Goal: Transaction & Acquisition: Purchase product/service

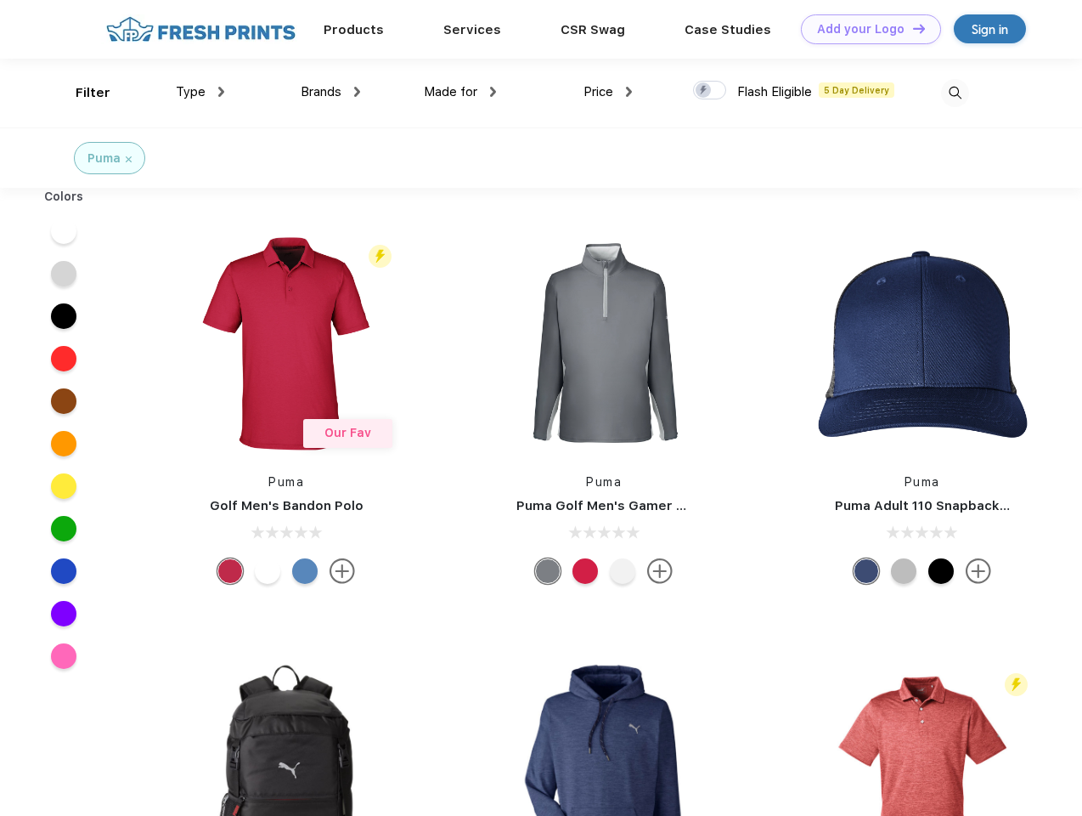
scroll to position [1, 0]
click at [865, 29] on link "Add your Logo Design Tool" at bounding box center [871, 29] width 140 height 30
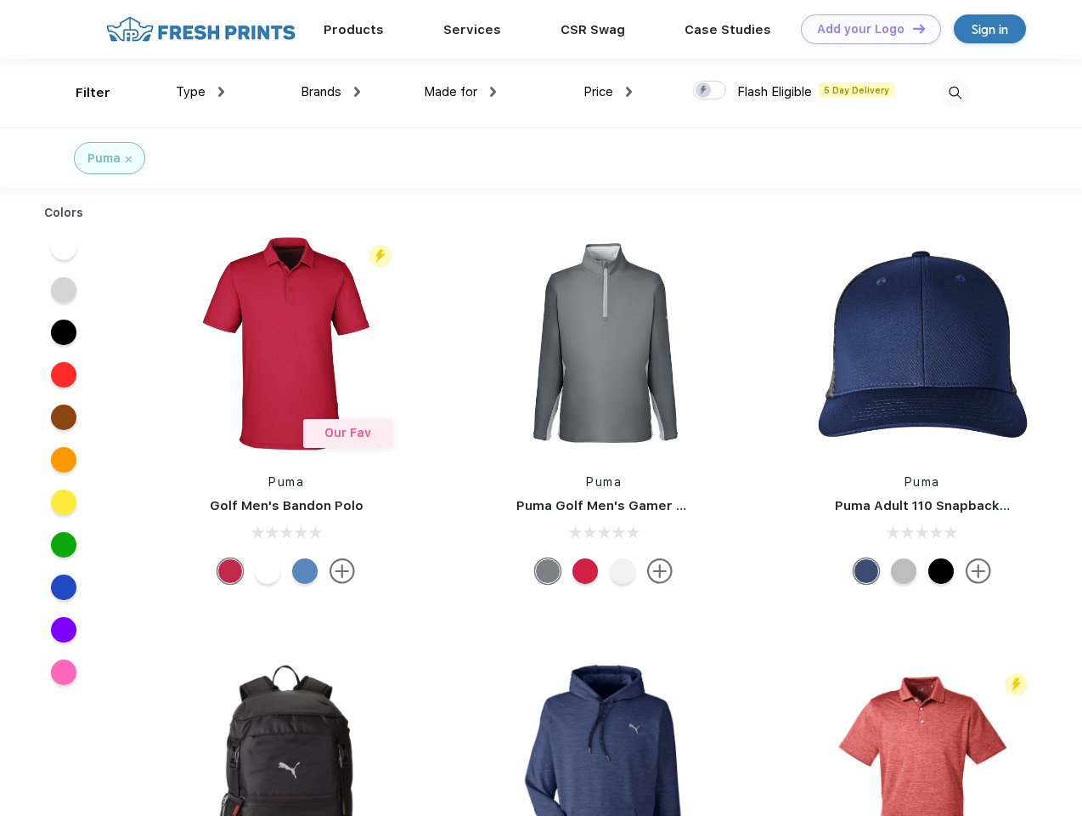
click at [0, 0] on div "Design Tool" at bounding box center [0, 0] width 0 height 0
click at [912, 28] on link "Add your Logo Design Tool" at bounding box center [871, 29] width 140 height 30
click at [82, 93] on div "Filter" at bounding box center [93, 93] width 35 height 20
click at [200, 92] on span "Type" at bounding box center [191, 91] width 30 height 15
click at [330, 92] on span "Brands" at bounding box center [321, 91] width 41 height 15
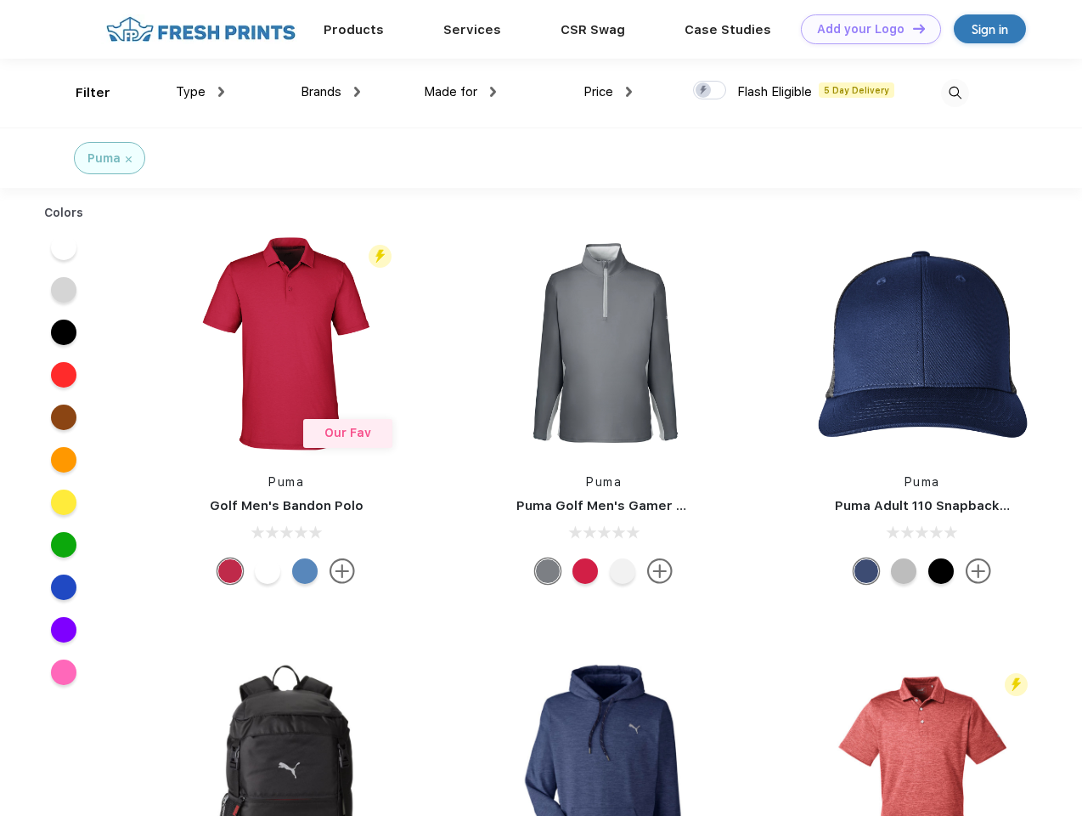
click at [460, 92] on span "Made for" at bounding box center [451, 91] width 54 height 15
click at [608, 92] on span "Price" at bounding box center [599, 91] width 30 height 15
click at [710, 91] on div at bounding box center [709, 90] width 33 height 19
click at [704, 91] on input "checkbox" at bounding box center [698, 85] width 11 height 11
click at [955, 93] on img at bounding box center [955, 93] width 28 height 28
